Goal: Task Accomplishment & Management: Complete application form

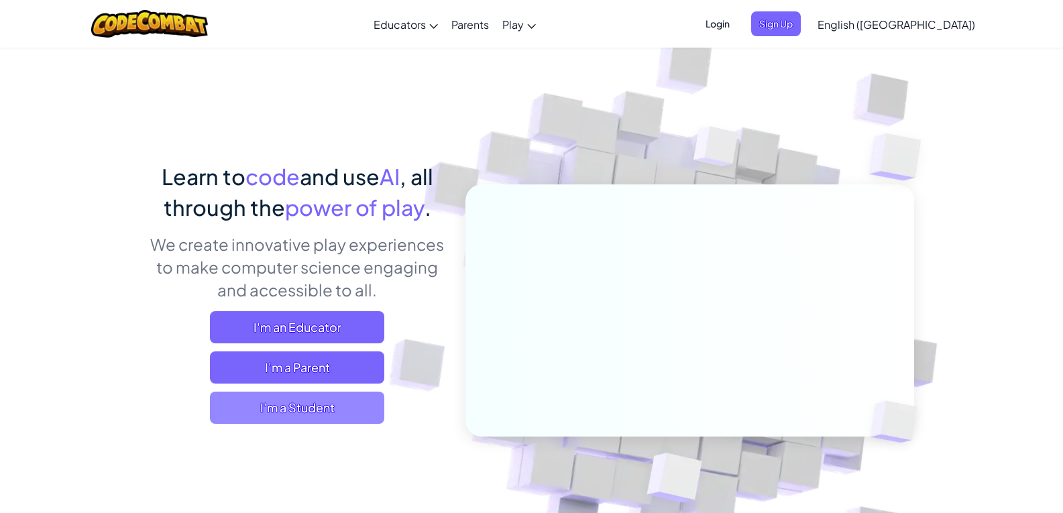
click at [347, 404] on span "I'm a Student" at bounding box center [297, 408] width 174 height 32
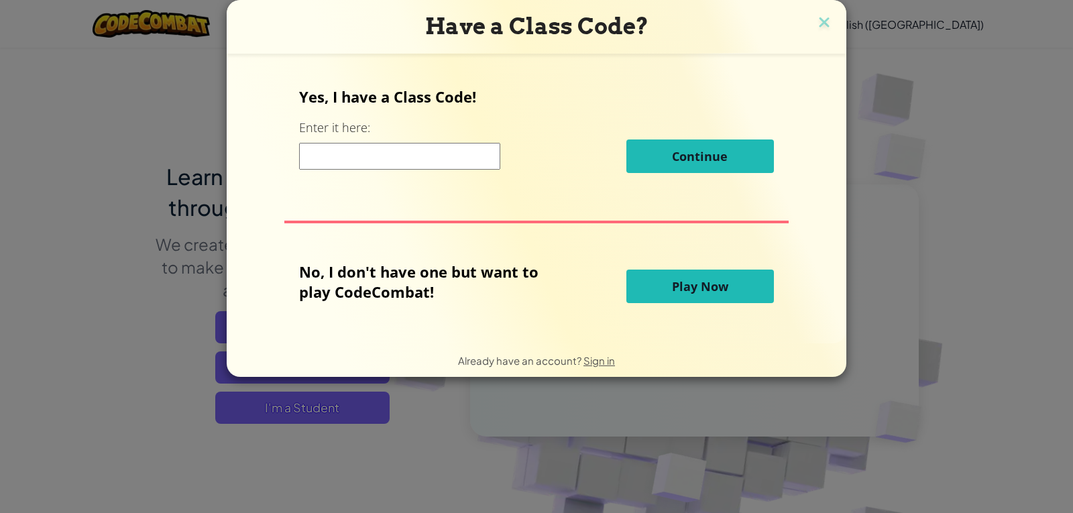
click at [457, 166] on input at bounding box center [399, 156] width 201 height 27
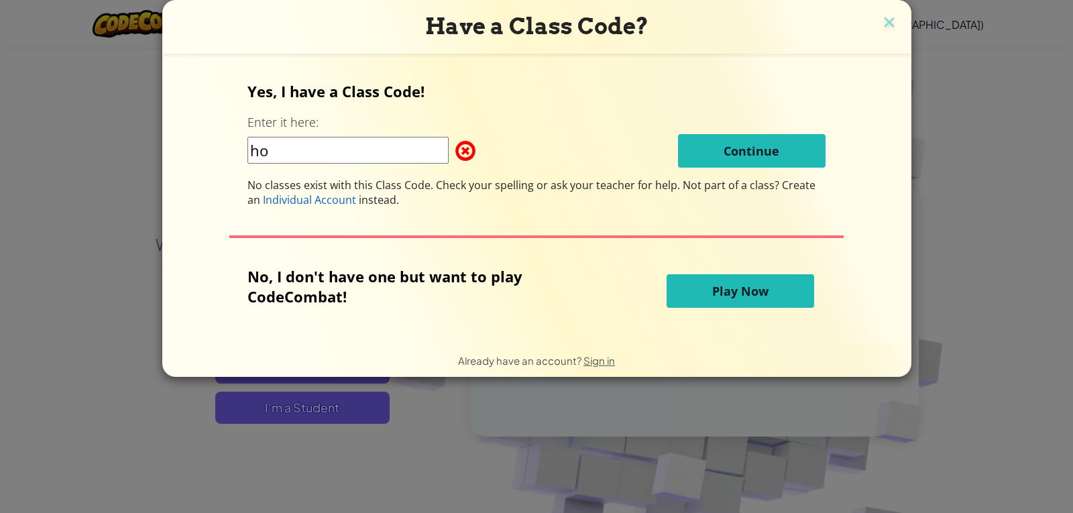
type input "Horsewatermore"
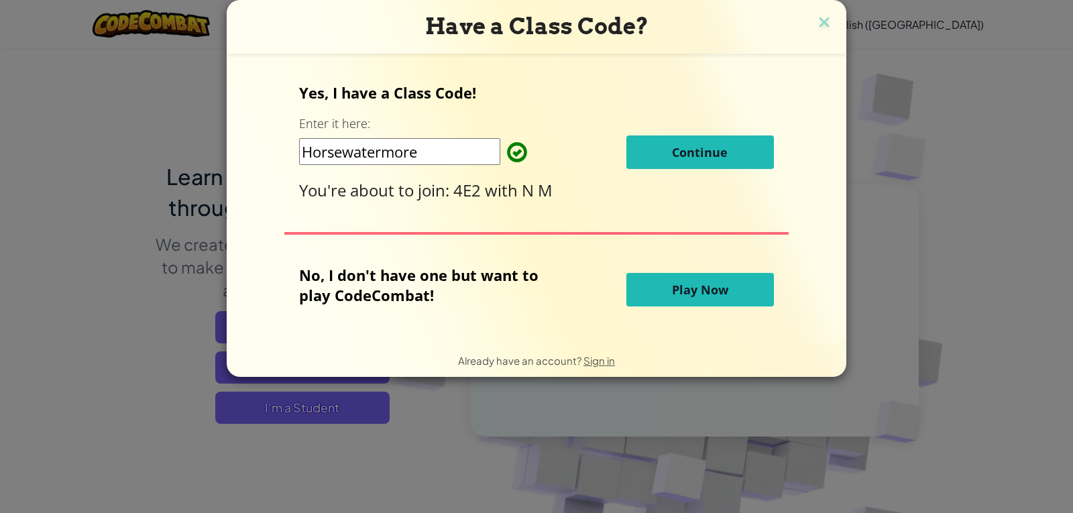
click at [705, 145] on span "Continue" at bounding box center [700, 152] width 56 height 16
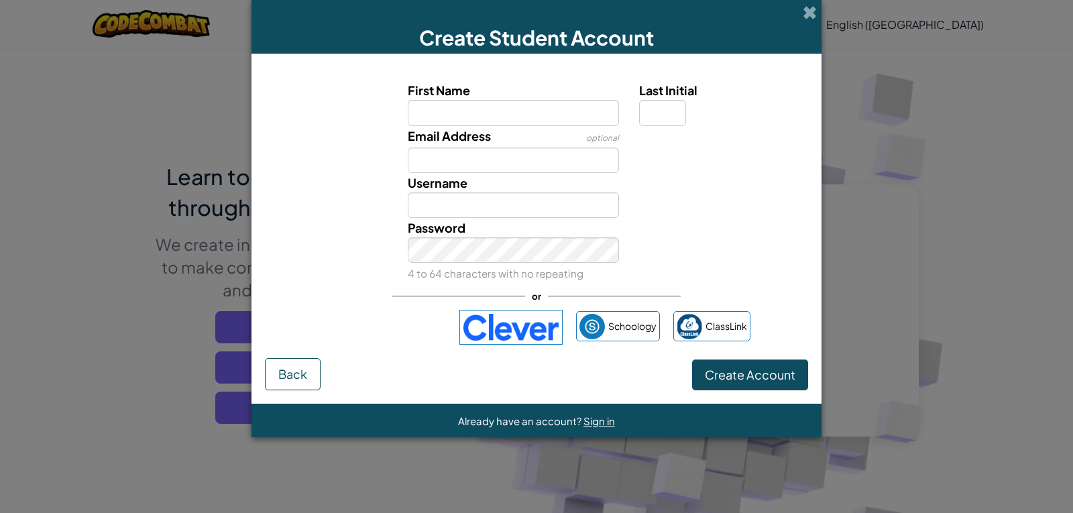
click at [587, 121] on input "First Name" at bounding box center [514, 112] width 212 height 25
type input "amirah"
type input "Amirah"
click at [677, 114] on input "Last Initial" at bounding box center [662, 112] width 47 height 25
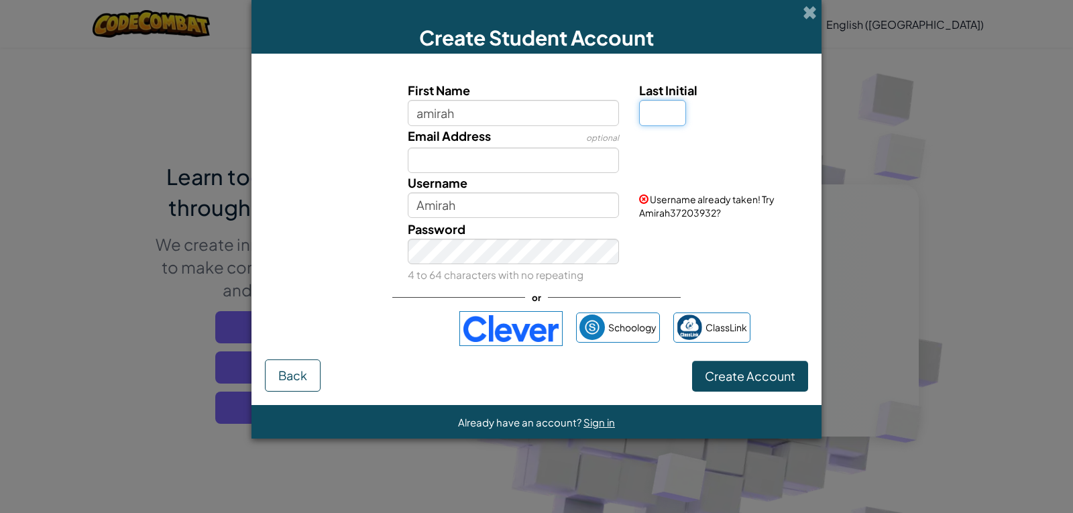
type input "s"
click at [528, 209] on input "AmirahS" at bounding box center [514, 204] width 212 height 25
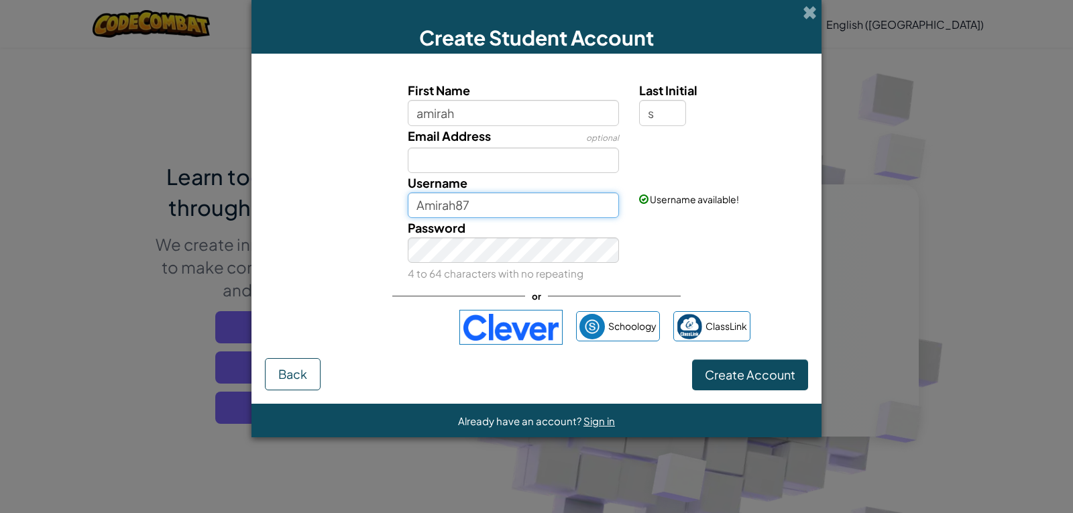
click at [543, 211] on input "Amirah87" at bounding box center [514, 204] width 212 height 25
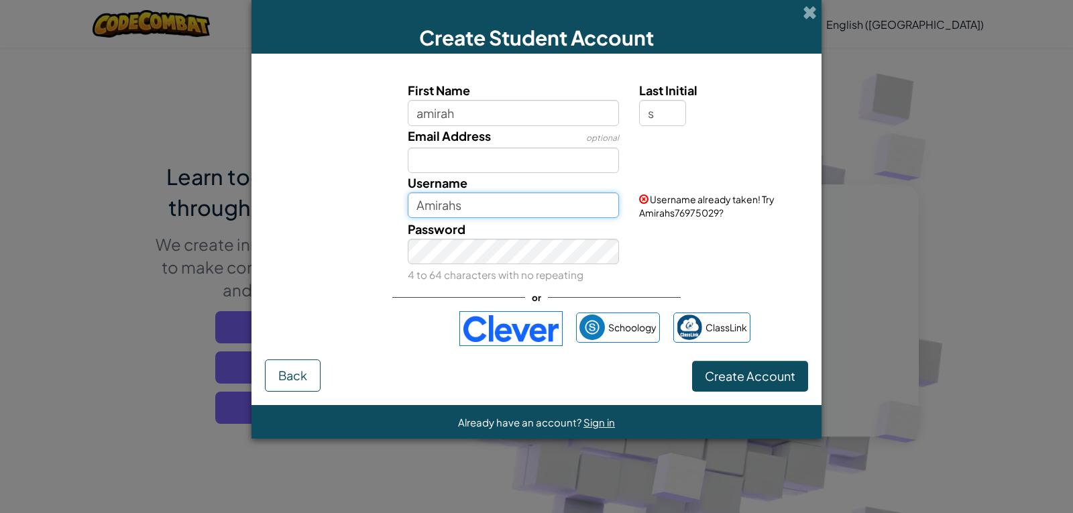
click at [532, 205] on input "Amirahs" at bounding box center [514, 204] width 212 height 25
click at [559, 203] on input "AmirahS" at bounding box center [514, 204] width 212 height 25
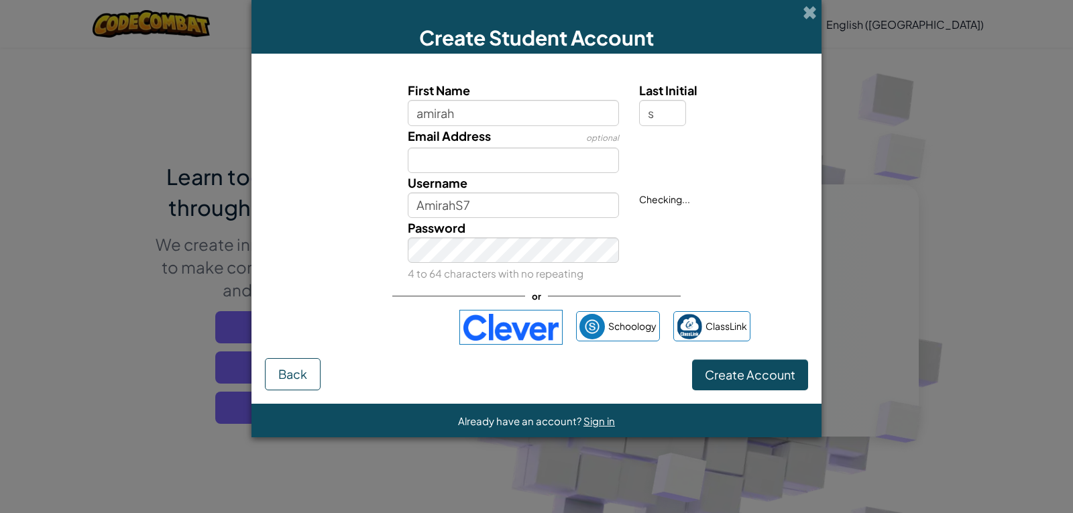
click at [564, 174] on div "Username AmirahS7" at bounding box center [514, 195] width 232 height 45
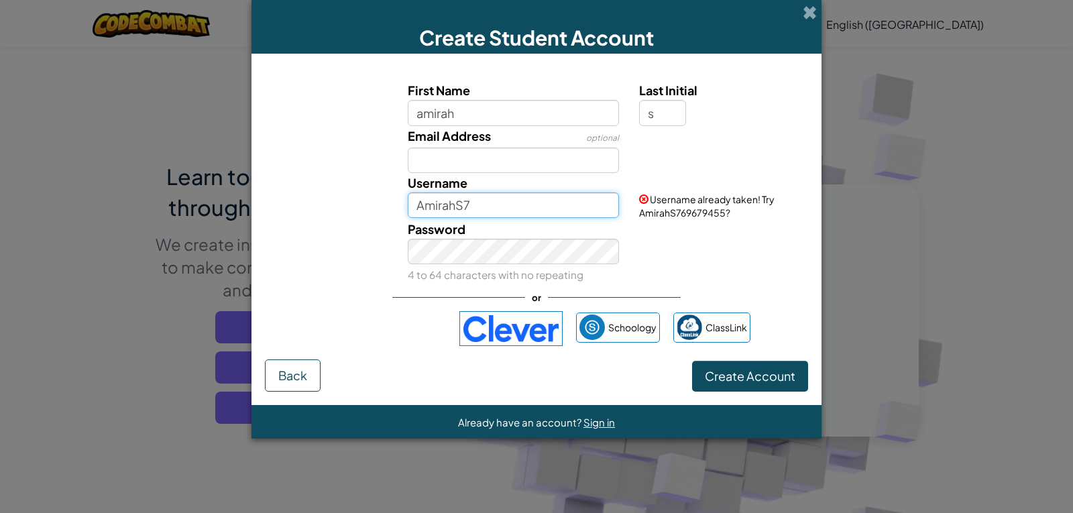
click at [565, 199] on input "AmirahS7" at bounding box center [514, 204] width 212 height 25
type input "AmirahS78"
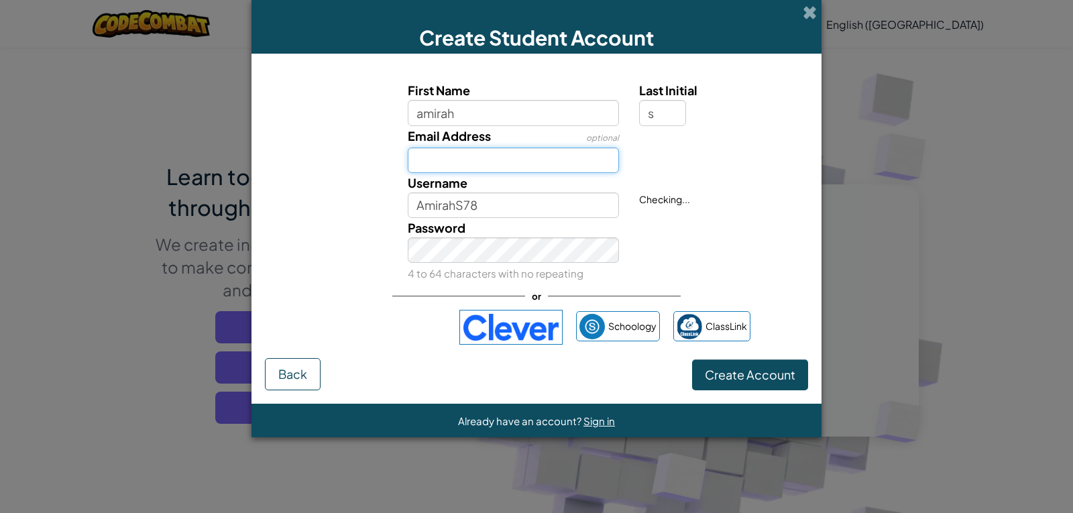
click at [563, 153] on input "Email Address" at bounding box center [514, 160] width 212 height 25
click at [775, 258] on div "Password 4 to 64 characters with no repeating" at bounding box center [536, 250] width 557 height 65
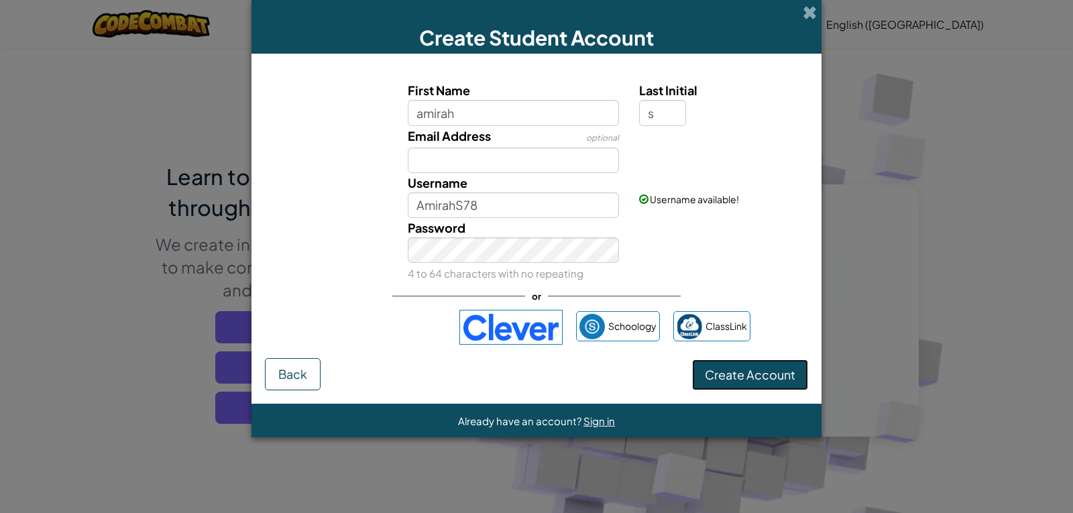
click at [779, 374] on span "Create Account" at bounding box center [750, 374] width 91 height 15
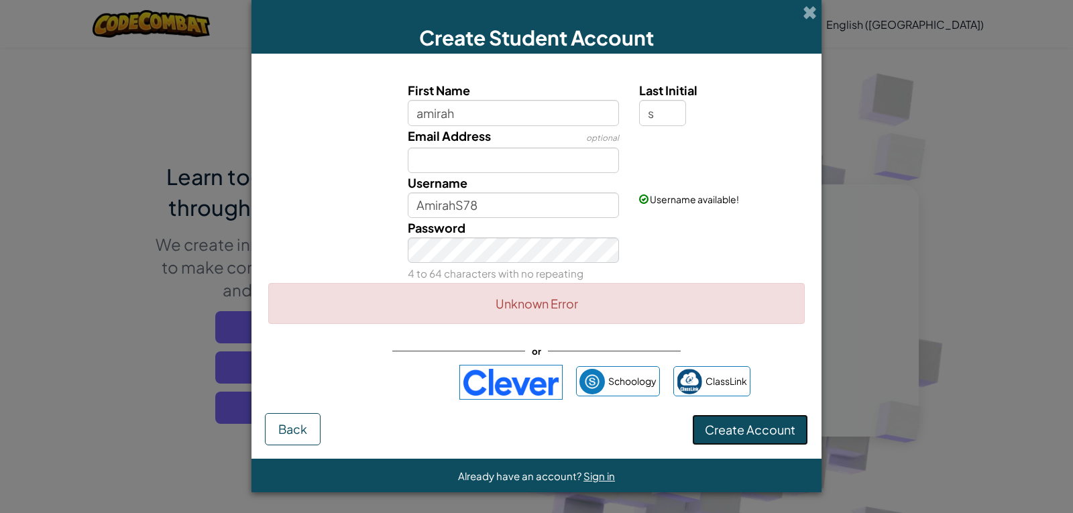
click at [751, 429] on button "Create Account" at bounding box center [750, 429] width 116 height 31
click at [791, 427] on button "Create Account" at bounding box center [750, 429] width 116 height 31
click at [726, 431] on button "Create Account" at bounding box center [750, 429] width 116 height 31
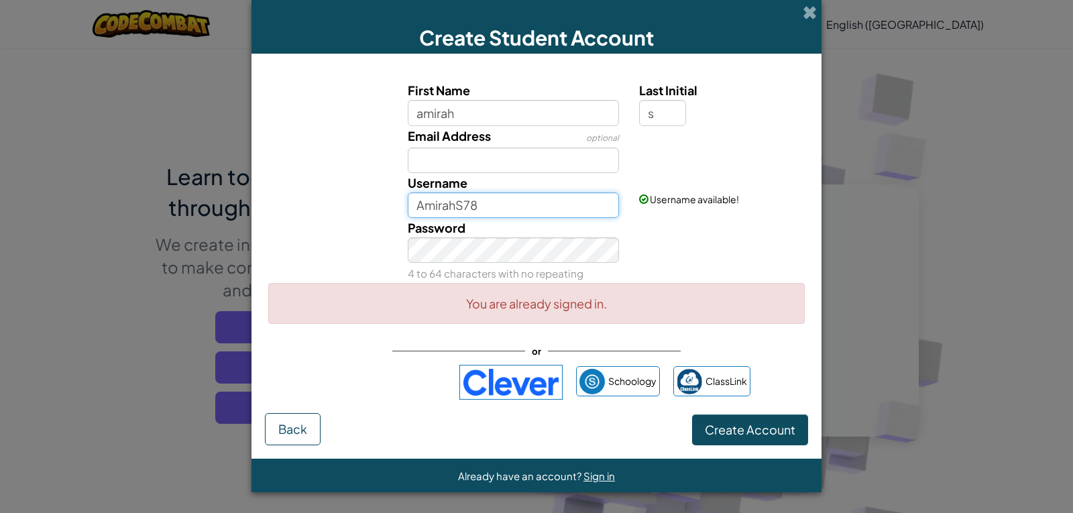
click at [567, 203] on input "AmirahS78" at bounding box center [514, 204] width 212 height 25
click at [771, 430] on button "Create Account" at bounding box center [750, 429] width 116 height 31
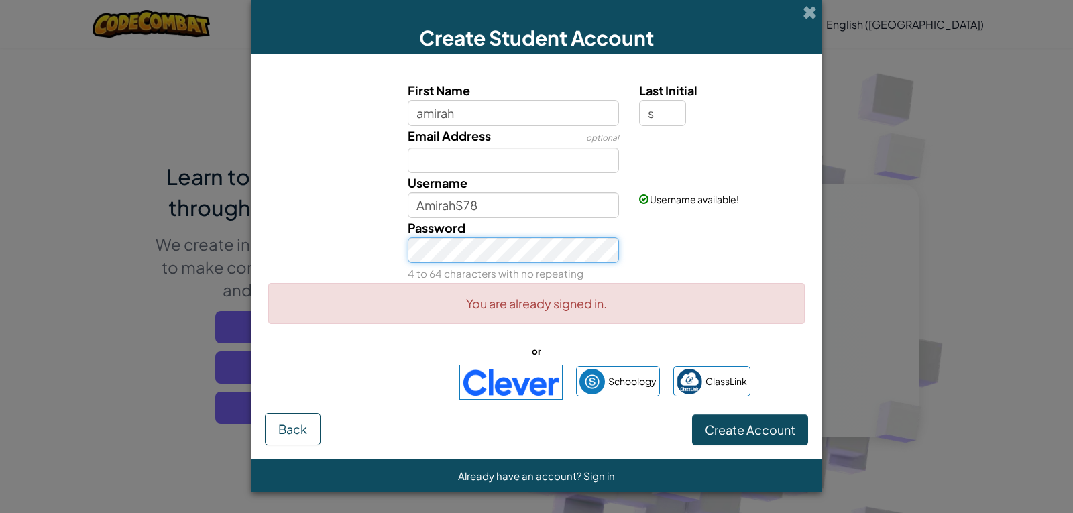
click at [692, 414] on button "Create Account" at bounding box center [750, 429] width 116 height 31
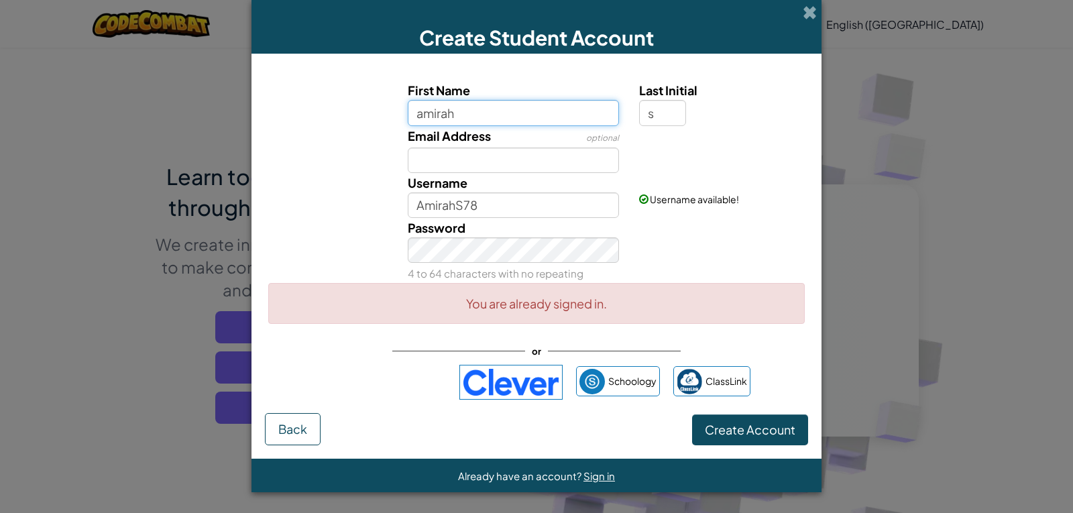
drag, startPoint x: 422, startPoint y: 111, endPoint x: 689, endPoint y: 265, distance: 308.5
click at [425, 111] on input "amirah" at bounding box center [514, 112] width 212 height 25
type input "Amirah"
type input "AmirahS"
click at [679, 118] on input "s" at bounding box center [662, 112] width 47 height 25
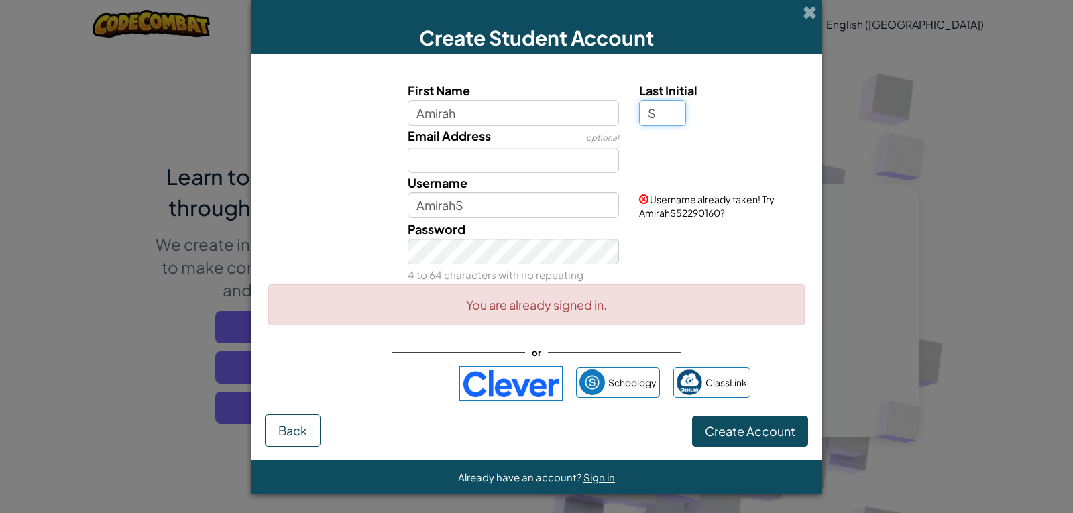
type input "S"
click at [571, 207] on input "AmirahS" at bounding box center [514, 204] width 212 height 25
type input "AmirahS572"
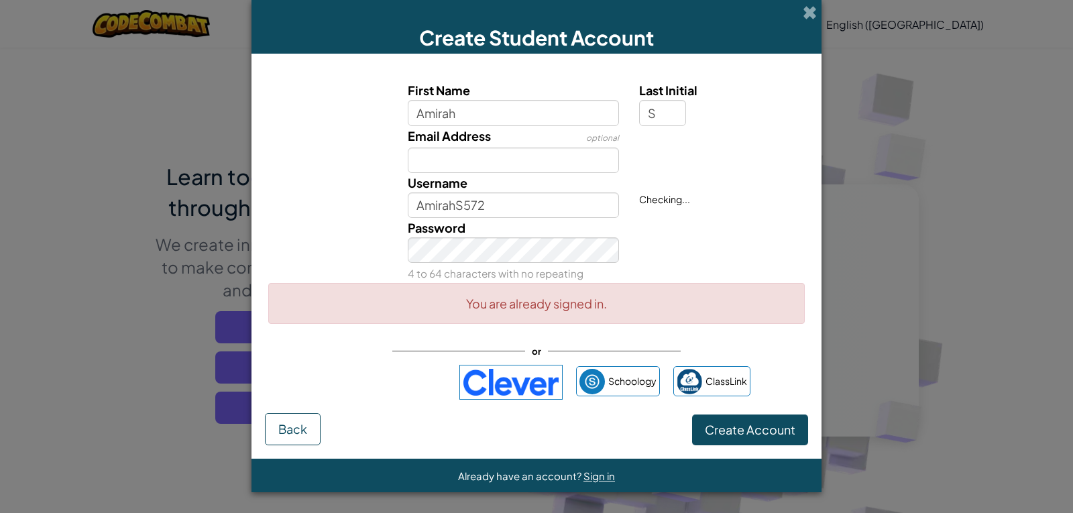
click at [466, 143] on span "Email Address" at bounding box center [449, 135] width 83 height 15
click at [466, 148] on input "Email Address" at bounding box center [514, 160] width 212 height 25
click at [510, 203] on input "AmirahS572" at bounding box center [514, 204] width 212 height 25
click at [563, 266] on div "Password 4 to 64 characters with no repeating" at bounding box center [514, 250] width 232 height 65
click at [735, 432] on button "Create Account" at bounding box center [750, 429] width 116 height 31
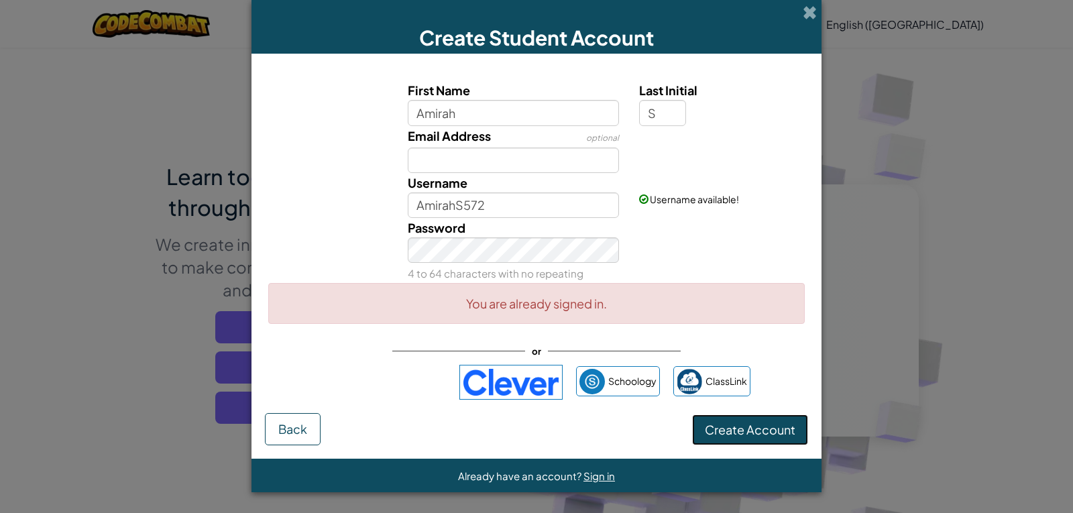
click at [740, 431] on button "Create Account" at bounding box center [750, 429] width 116 height 31
click at [309, 428] on button "Back" at bounding box center [293, 429] width 56 height 32
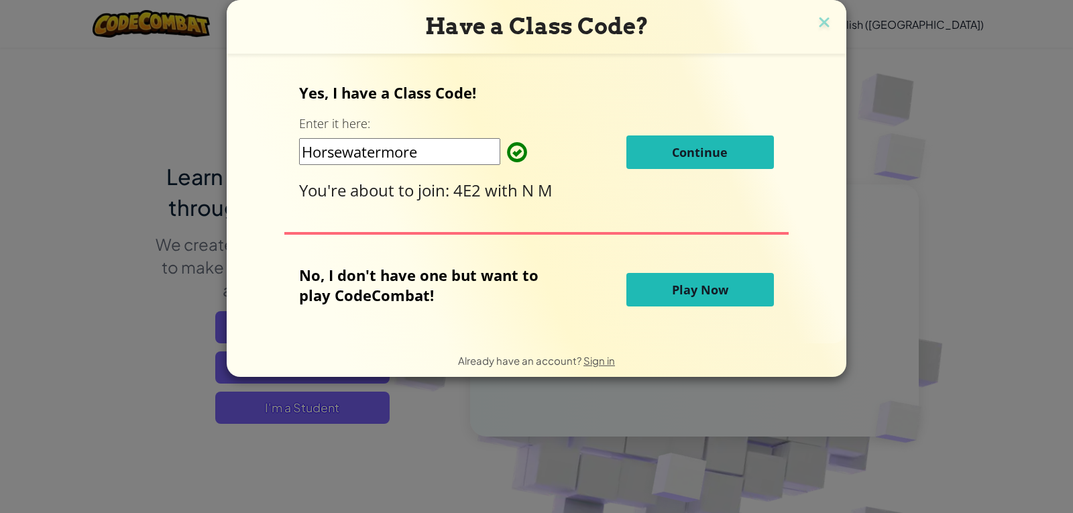
click at [769, 156] on button "Continue" at bounding box center [700, 152] width 148 height 34
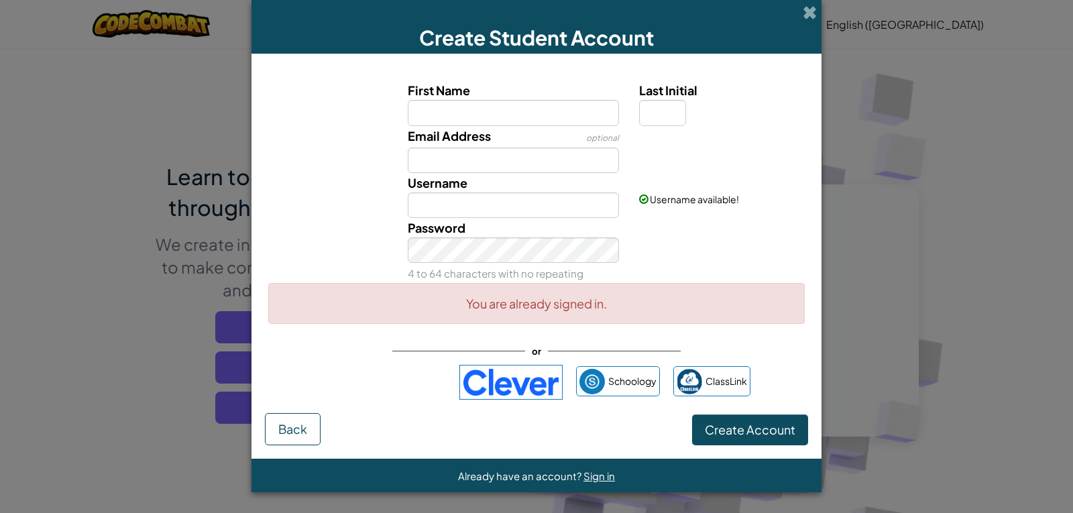
drag, startPoint x: 859, startPoint y: 108, endPoint x: 972, endPoint y: 32, distance: 136.3
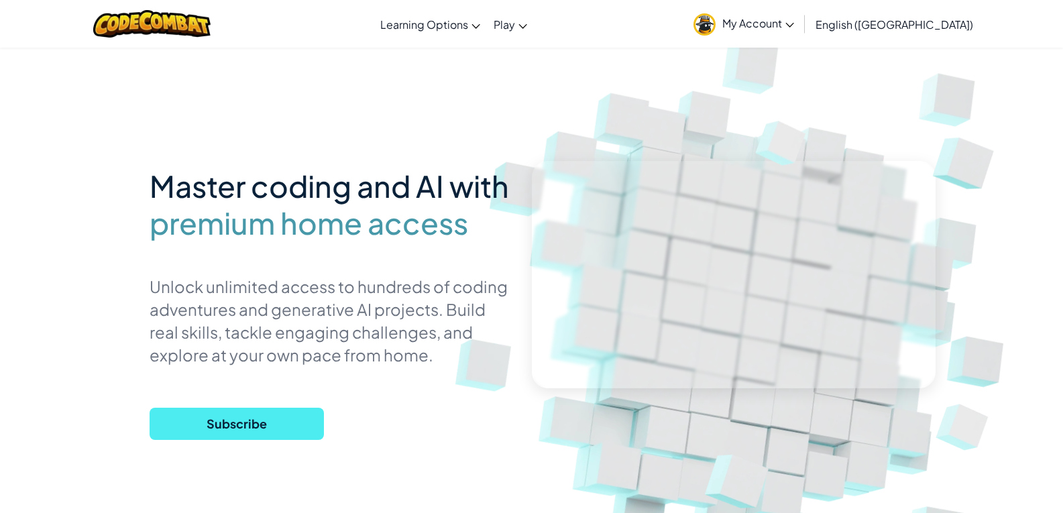
click at [794, 25] on span "My Account" at bounding box center [758, 23] width 72 height 14
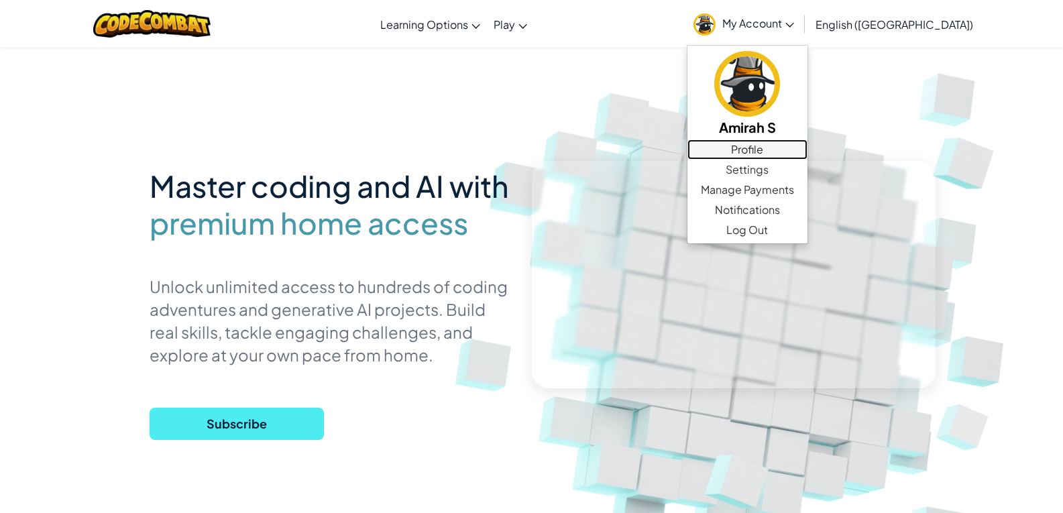
click at [807, 152] on link "Profile" at bounding box center [747, 149] width 120 height 20
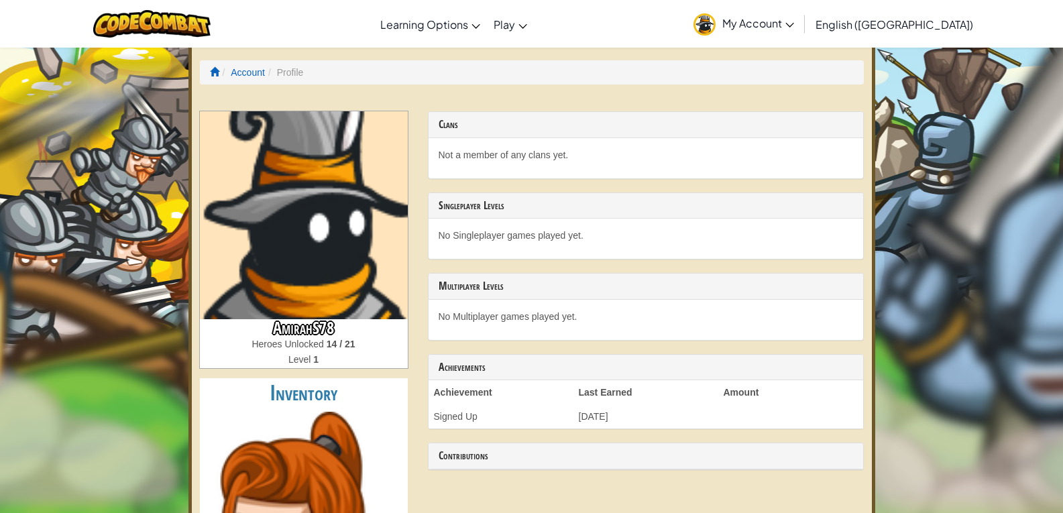
click at [794, 20] on span "My Account" at bounding box center [758, 23] width 72 height 14
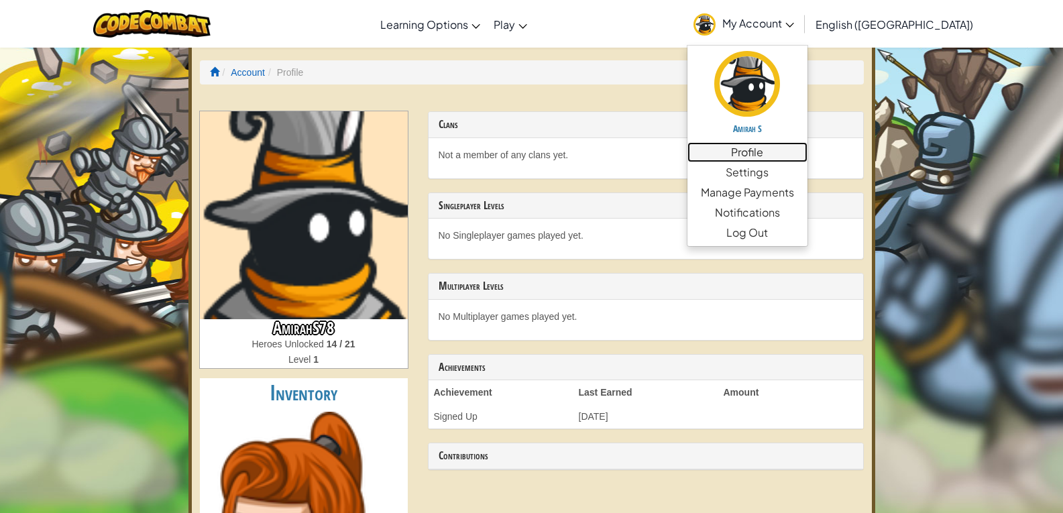
click at [807, 150] on link "Profile" at bounding box center [747, 152] width 120 height 20
click at [807, 148] on link "Profile" at bounding box center [747, 152] width 120 height 20
click at [807, 147] on link "Profile" at bounding box center [747, 152] width 120 height 20
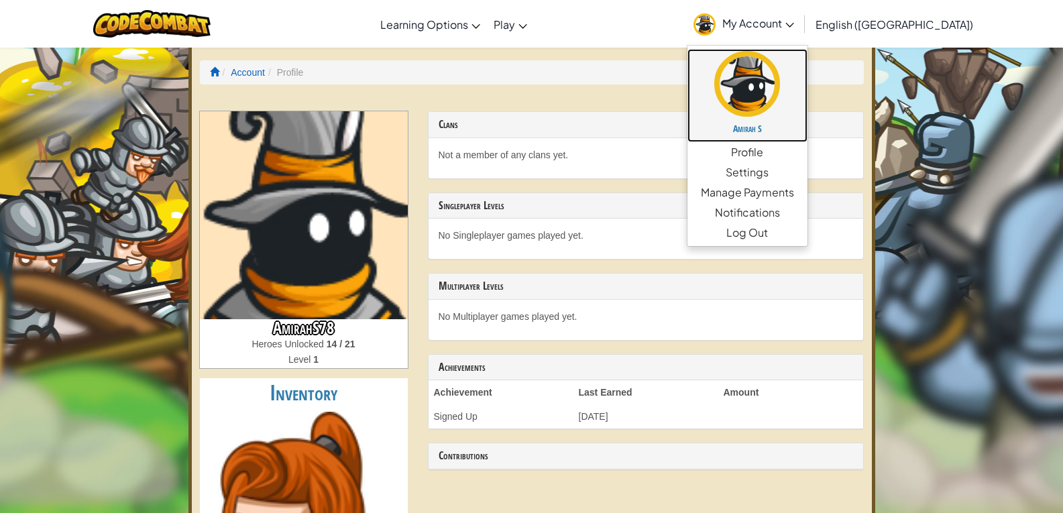
click at [794, 124] on h5 "Amirah S" at bounding box center [747, 128] width 93 height 10
click at [780, 110] on img at bounding box center [747, 84] width 66 height 66
drag, startPoint x: 834, startPoint y: 95, endPoint x: 825, endPoint y: 95, distance: 9.4
click at [780, 94] on img at bounding box center [747, 84] width 66 height 66
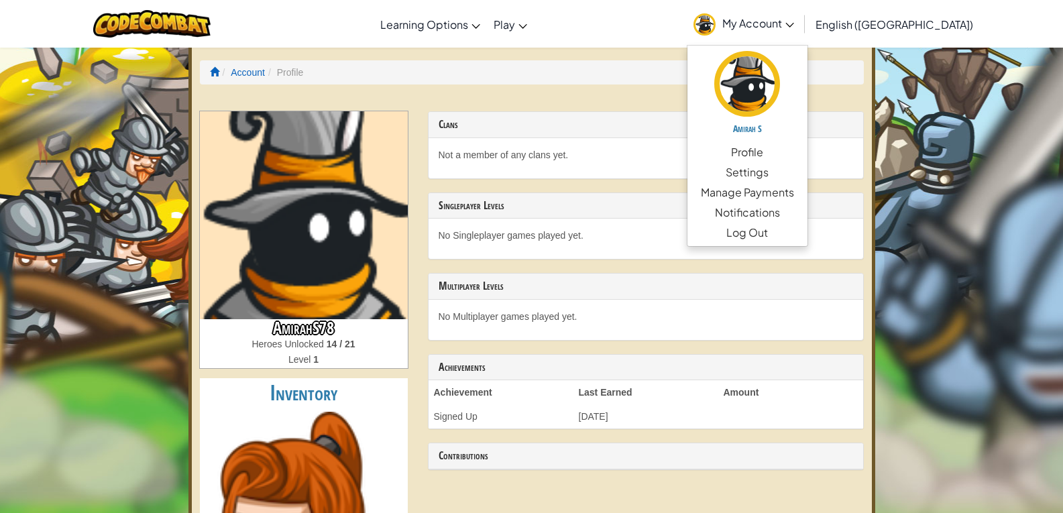
click at [629, 150] on p "Not a member of any clans yet." at bounding box center [646, 154] width 414 height 13
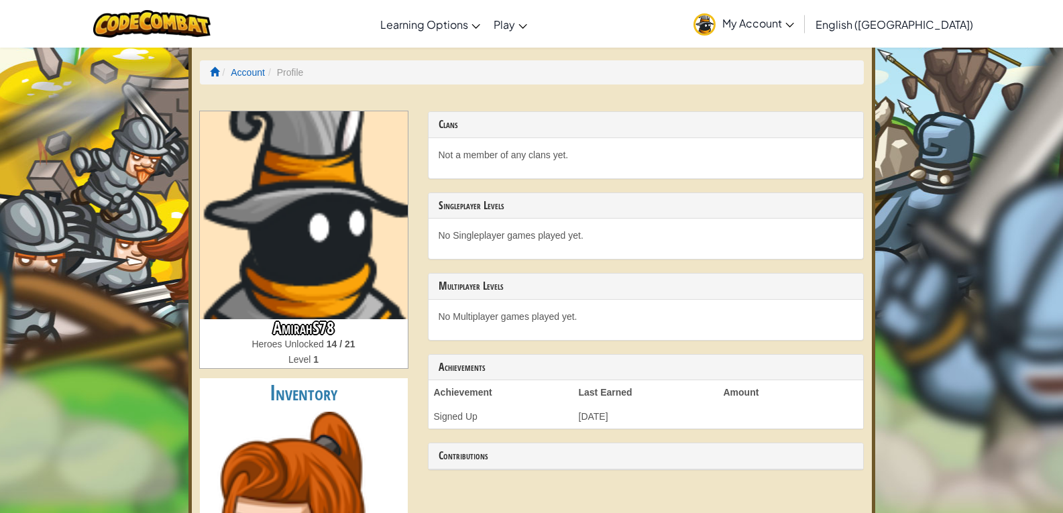
click at [299, 72] on li "Profile" at bounding box center [284, 72] width 38 height 13
click at [253, 76] on link "Account" at bounding box center [248, 72] width 34 height 11
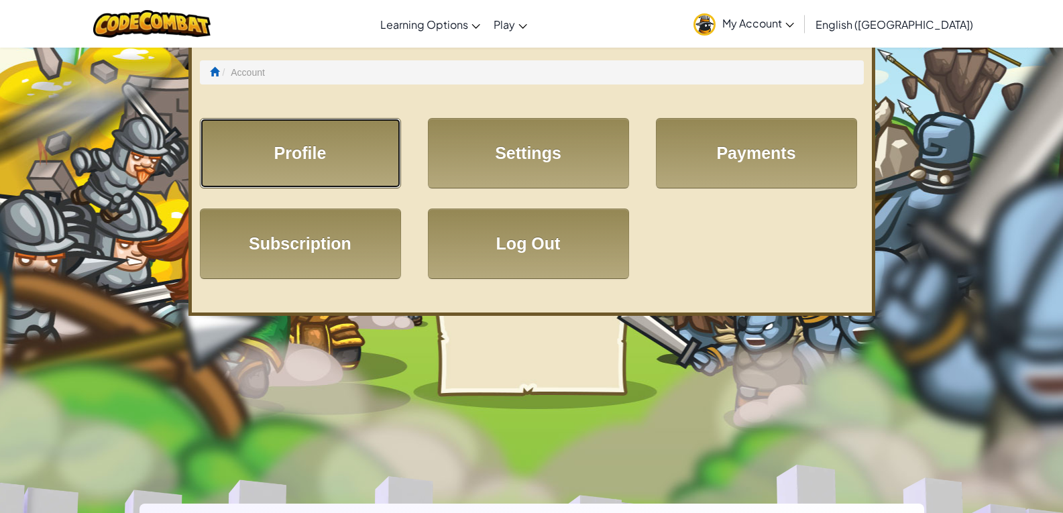
click at [306, 150] on link "Profile" at bounding box center [300, 153] width 201 height 70
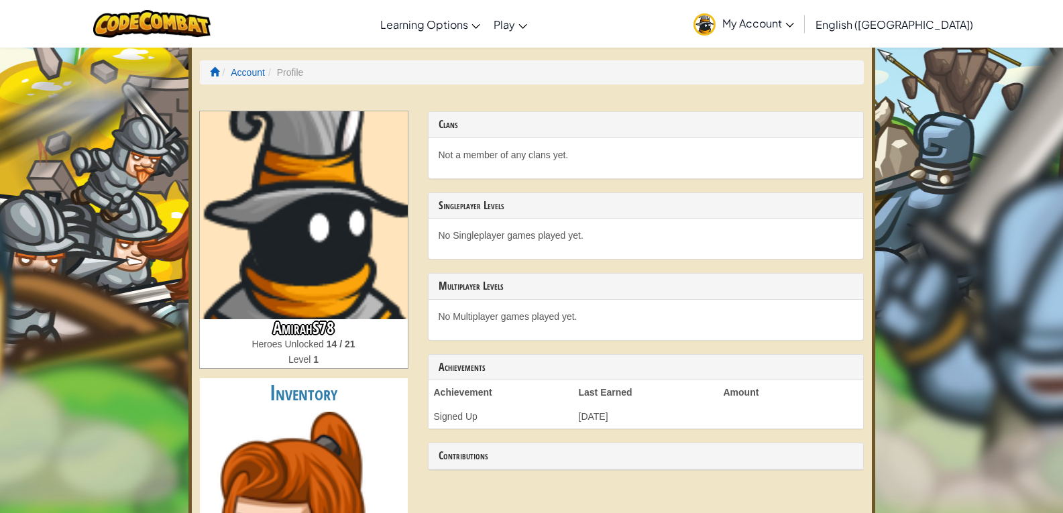
click at [794, 21] on span "My Account" at bounding box center [758, 23] width 72 height 14
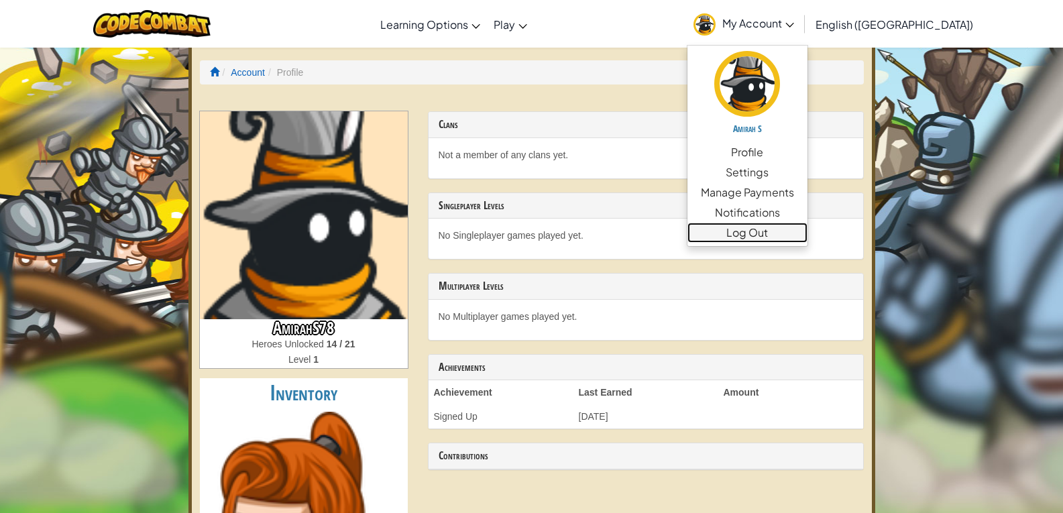
click at [807, 234] on link "Log Out" at bounding box center [747, 233] width 120 height 20
